Goal: Use online tool/utility: Utilize a website feature to perform a specific function

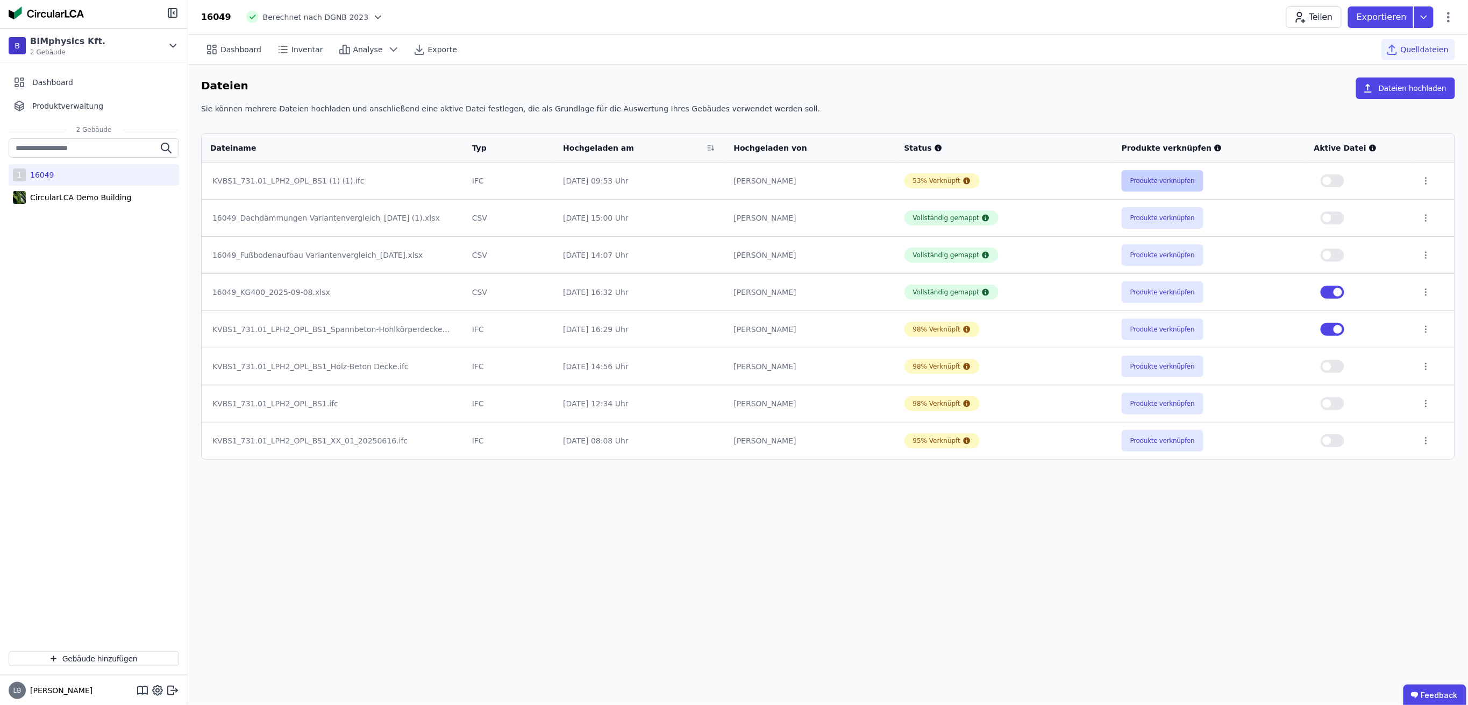
click at [1160, 173] on button "Produkte verknüpfen" at bounding box center [1163, 181] width 82 height 22
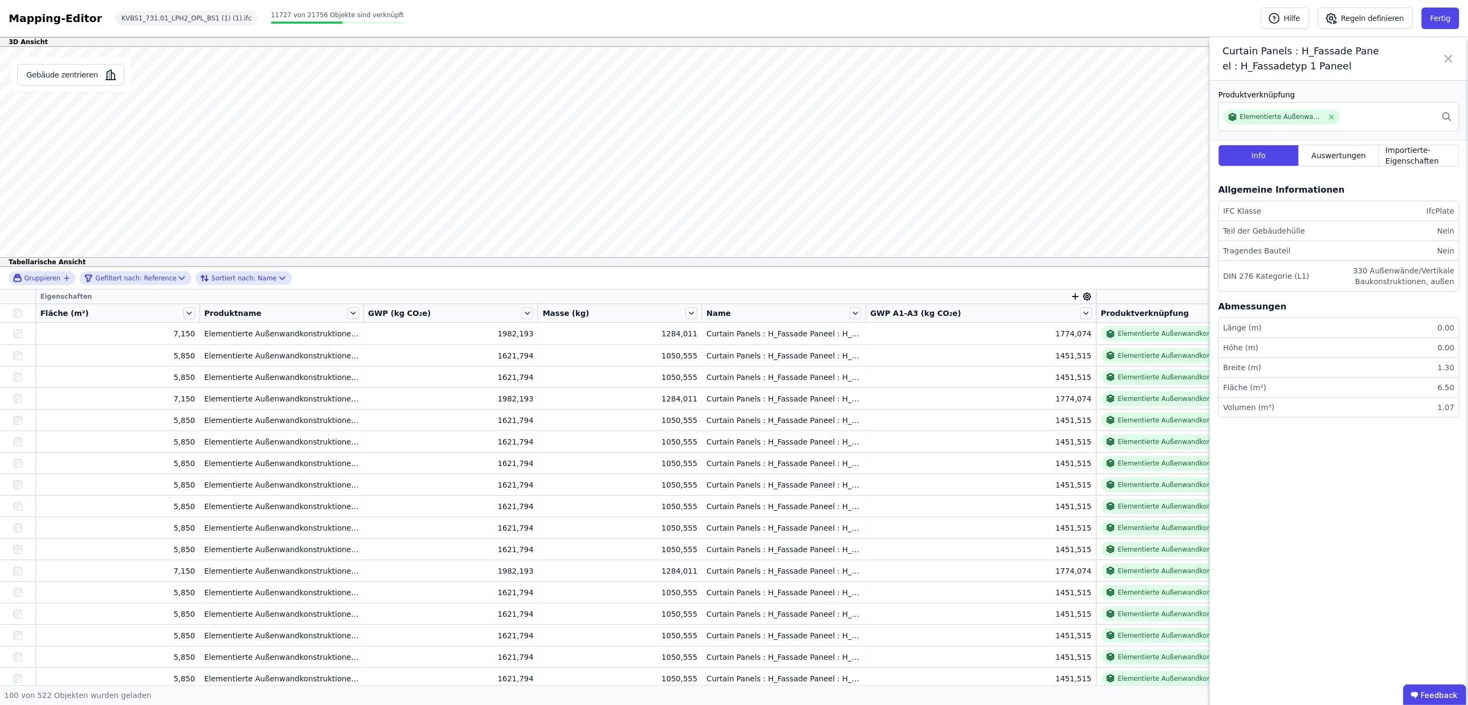
click at [1451, 58] on icon at bounding box center [1449, 58] width 6 height 6
click at [1449, 56] on icon at bounding box center [1448, 59] width 13 height 30
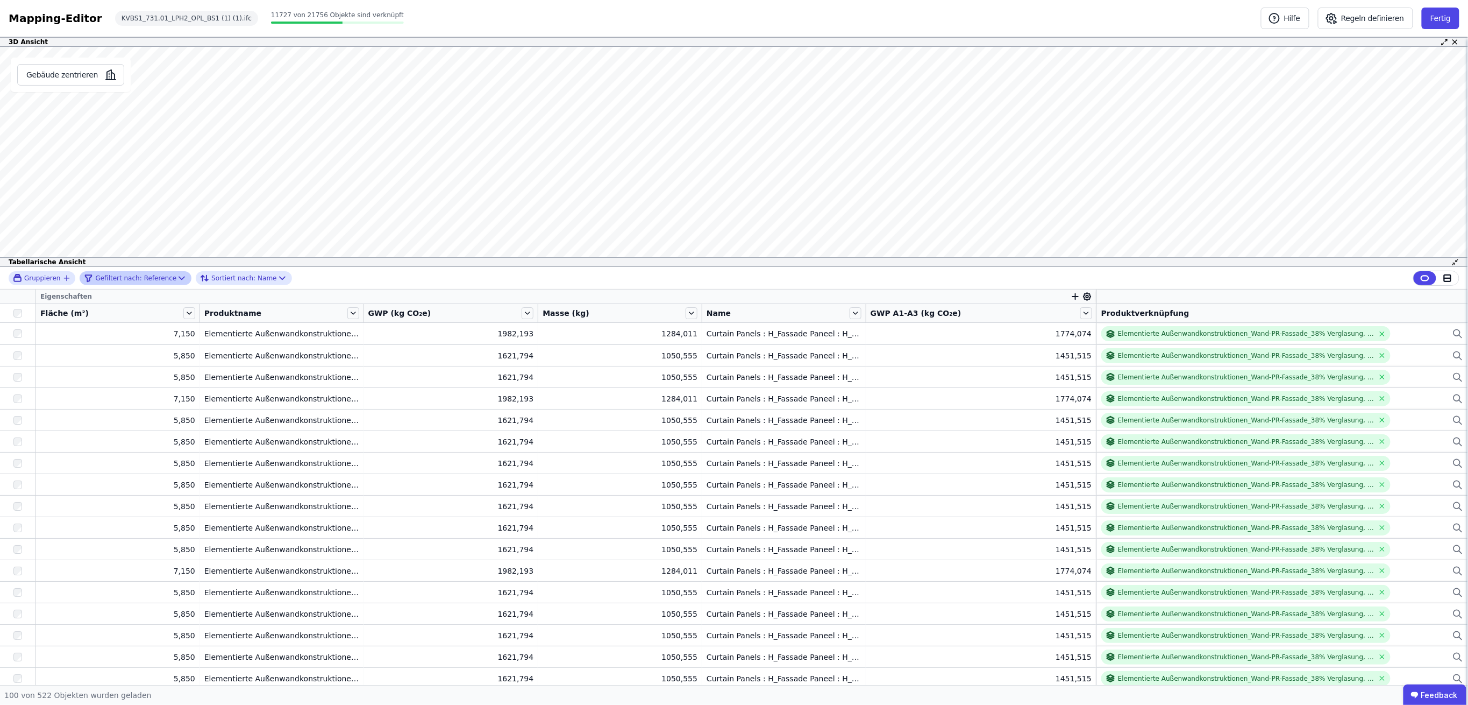
click at [176, 278] on icon at bounding box center [181, 278] width 11 height 11
select select "**"
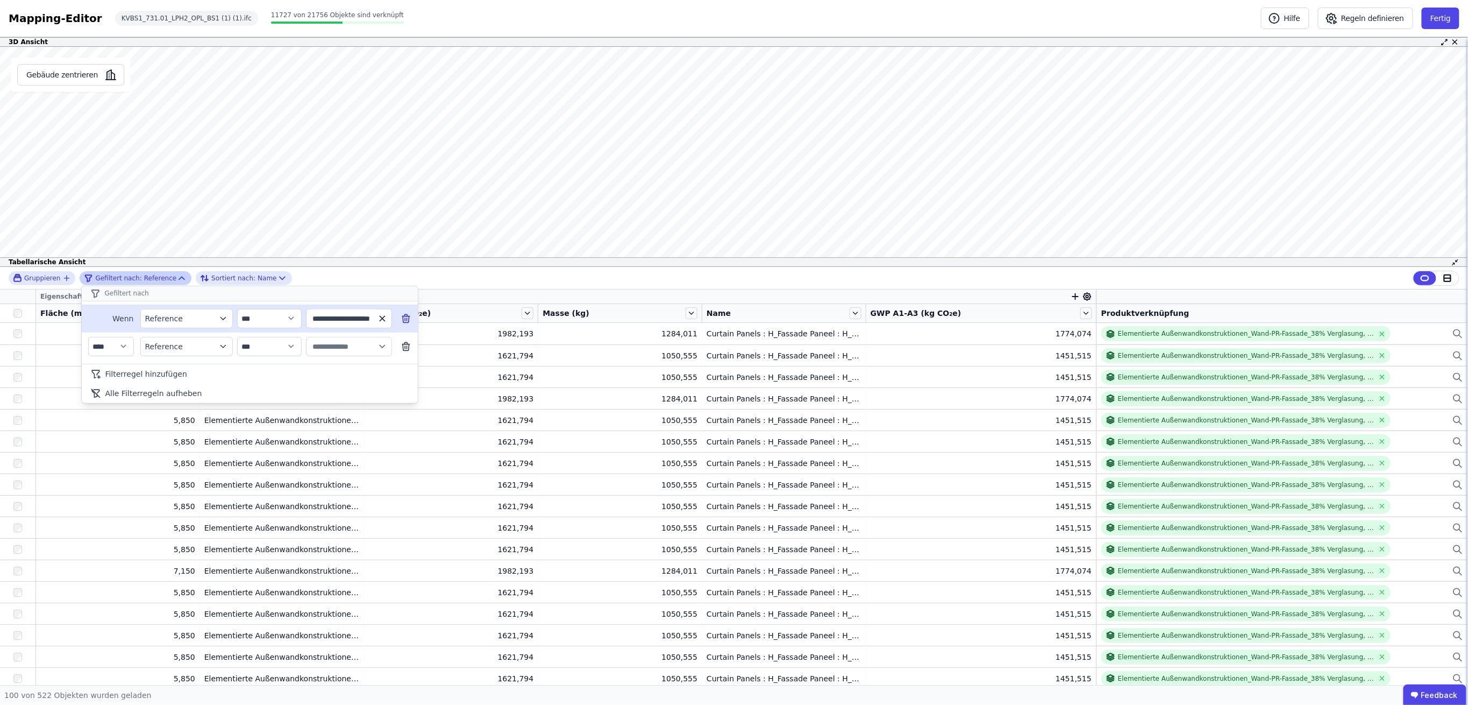
click at [381, 318] on icon "button" at bounding box center [382, 318] width 5 height 5
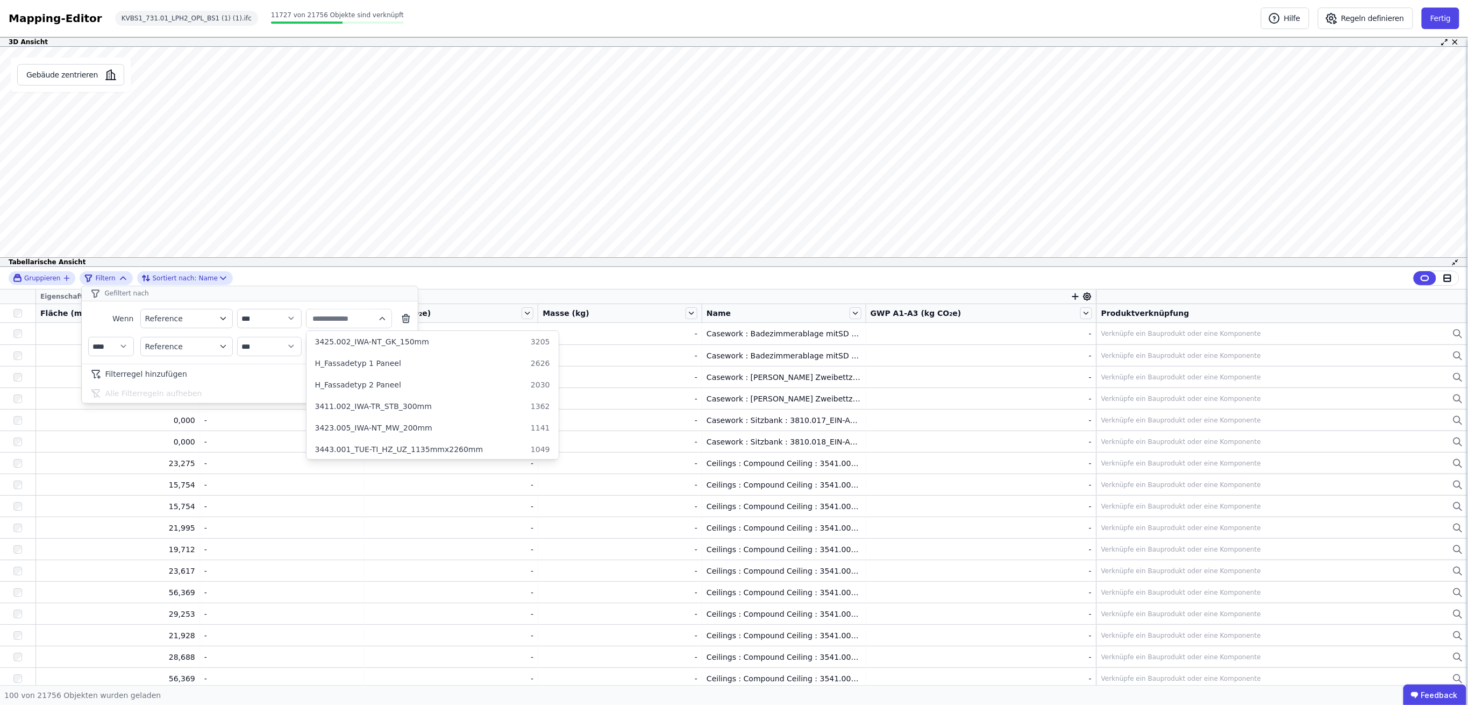
click at [758, 312] on div "**********" at bounding box center [734, 476] width 1468 height 418
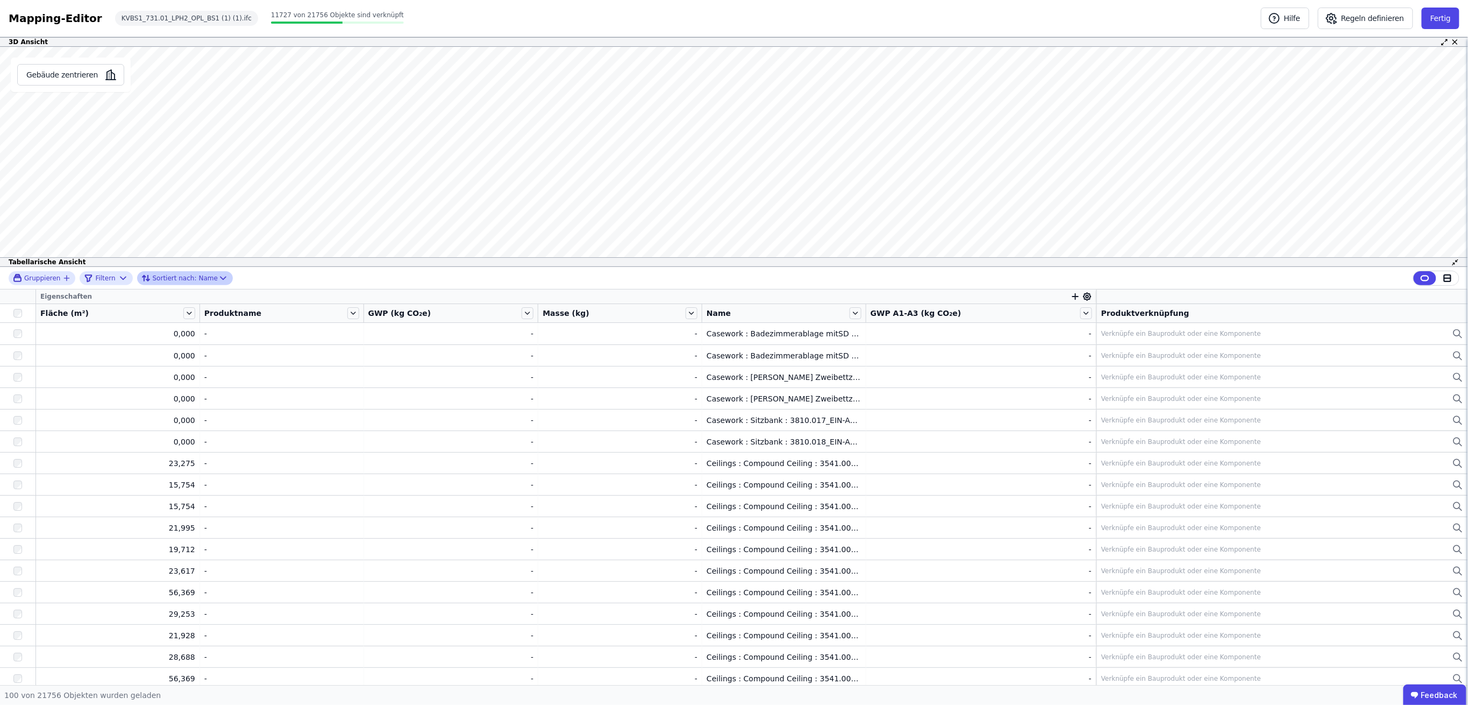
click at [218, 279] on icon at bounding box center [223, 278] width 11 height 11
click at [118, 276] on icon at bounding box center [123, 278] width 11 height 11
select select "**"
click at [1069, 295] on div "Gruppieren Filtern Sortiert nach: Name Eigenschaften Fläche (m²) Produktname GW…" at bounding box center [734, 476] width 1468 height 418
click at [1086, 297] on icon at bounding box center [1087, 296] width 3 height 3
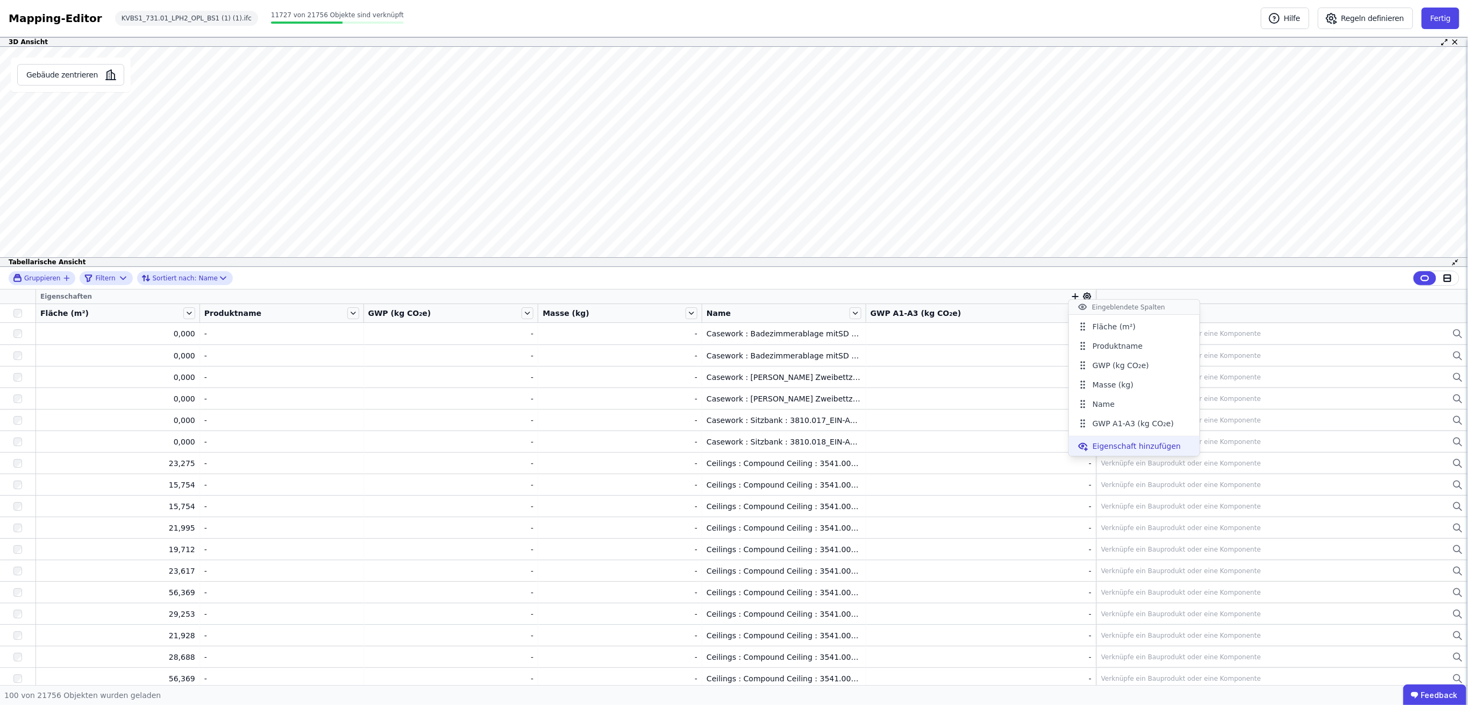
click at [1115, 447] on span "Eigenschaft hinzufügen" at bounding box center [1137, 445] width 88 height 11
click at [1141, 522] on div "Importierte Eigenschaften" at bounding box center [1126, 527] width 98 height 11
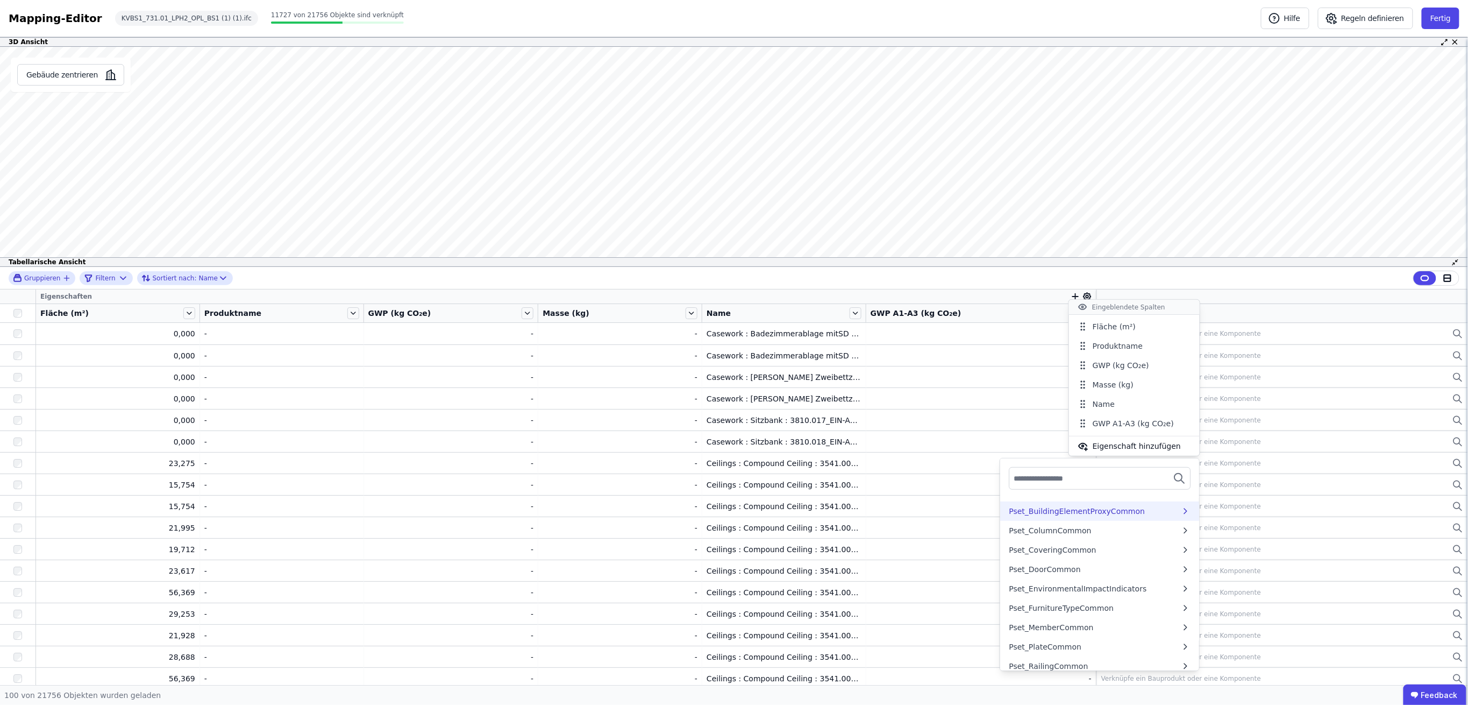
scroll to position [502, 0]
click at [1070, 591] on div "Pset_EnvironmentalImpactIndicators" at bounding box center [1078, 587] width 138 height 11
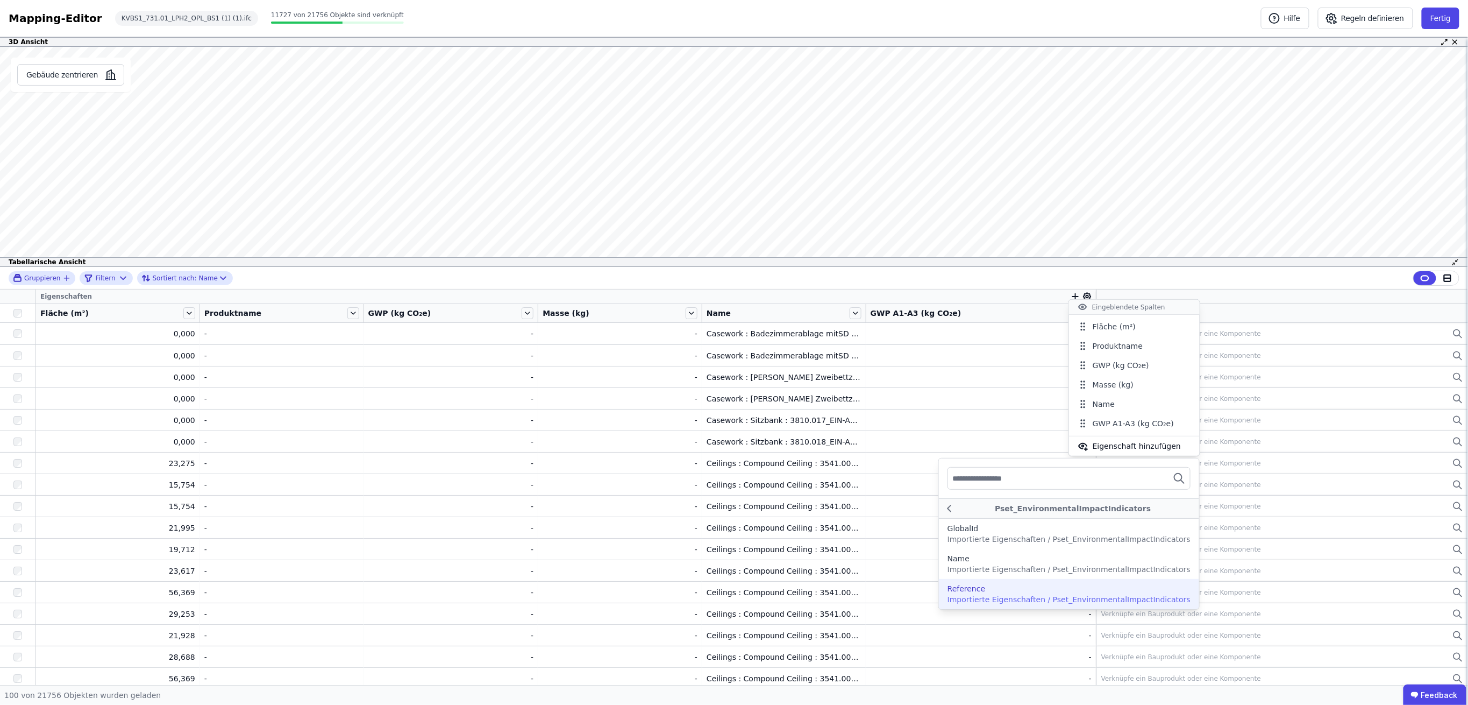
click at [1037, 589] on div "Reference" at bounding box center [1069, 588] width 243 height 11
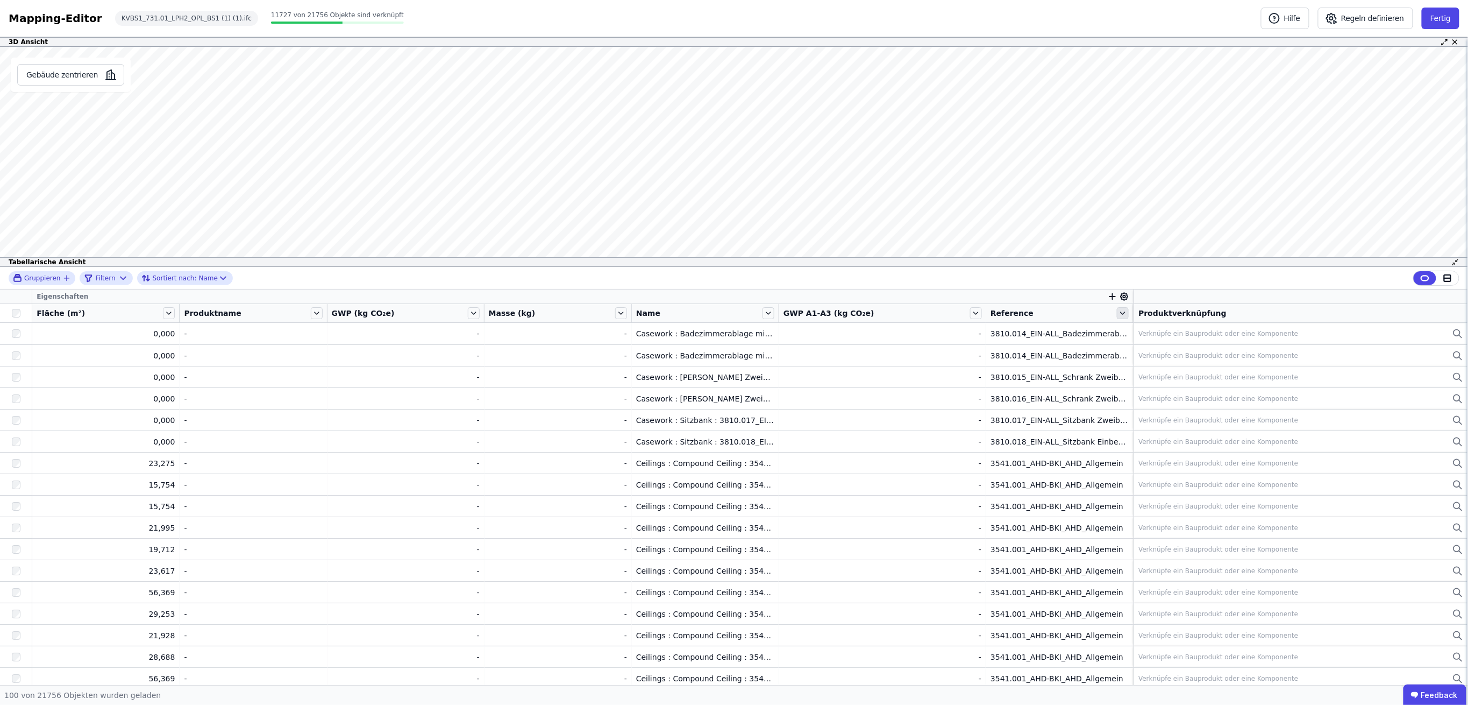
click at [1117, 311] on icon at bounding box center [1123, 313] width 12 height 12
